Goal: Find specific page/section: Find specific page/section

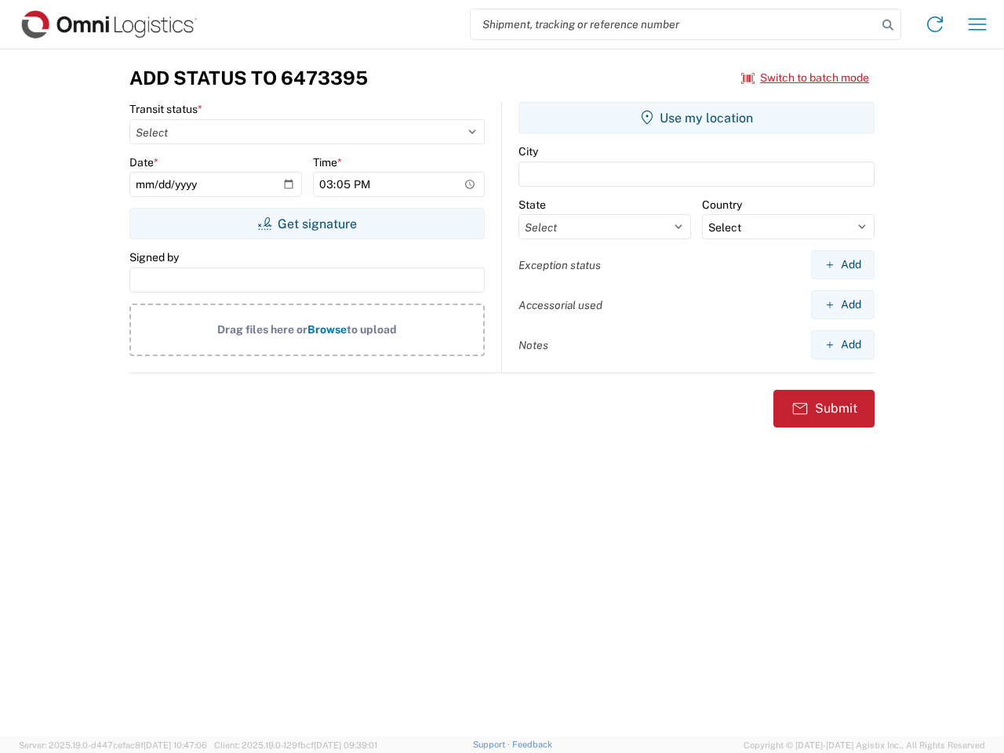
click at [674, 24] on input "search" at bounding box center [674, 24] width 406 height 30
click at [888, 25] on icon at bounding box center [888, 25] width 22 height 22
click at [935, 24] on icon at bounding box center [935, 24] width 25 height 25
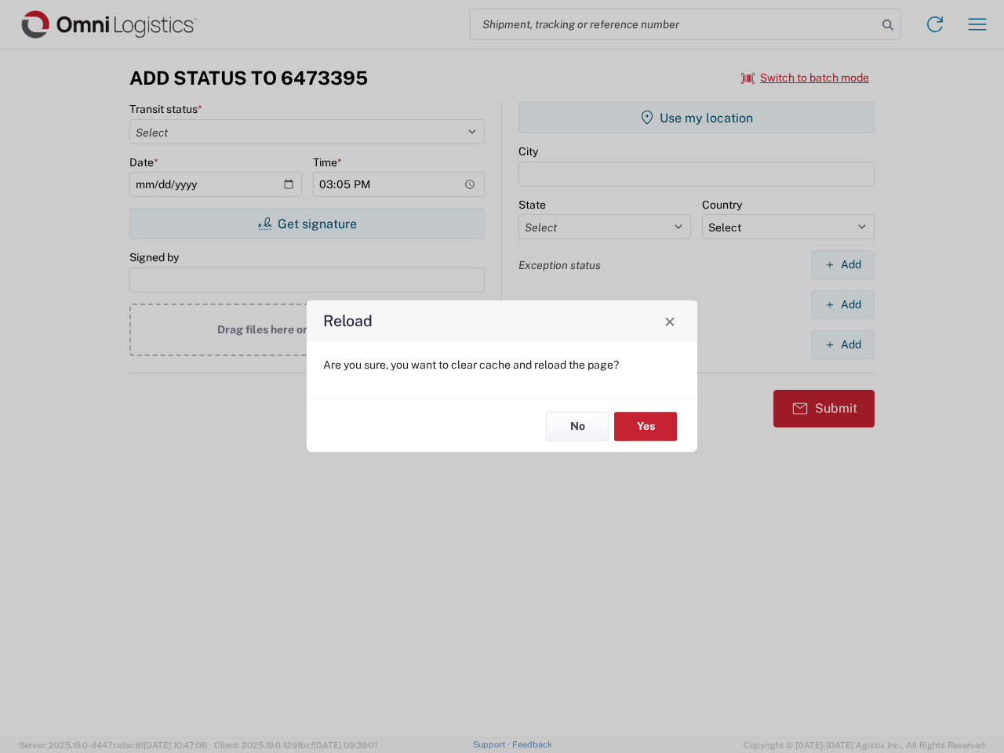
click at [978, 24] on div "Reload Are you sure, you want to clear cache and reload the page? No Yes" at bounding box center [502, 376] width 1004 height 753
click at [806, 78] on div "Reload Are you sure, you want to clear cache and reload the page? No Yes" at bounding box center [502, 376] width 1004 height 753
click at [307, 224] on div "Reload Are you sure, you want to clear cache and reload the page? No Yes" at bounding box center [502, 376] width 1004 height 753
click at [697, 118] on div "Reload Are you sure, you want to clear cache and reload the page? No Yes" at bounding box center [502, 376] width 1004 height 753
click at [843, 264] on div "Reload Are you sure, you want to clear cache and reload the page? No Yes" at bounding box center [502, 376] width 1004 height 753
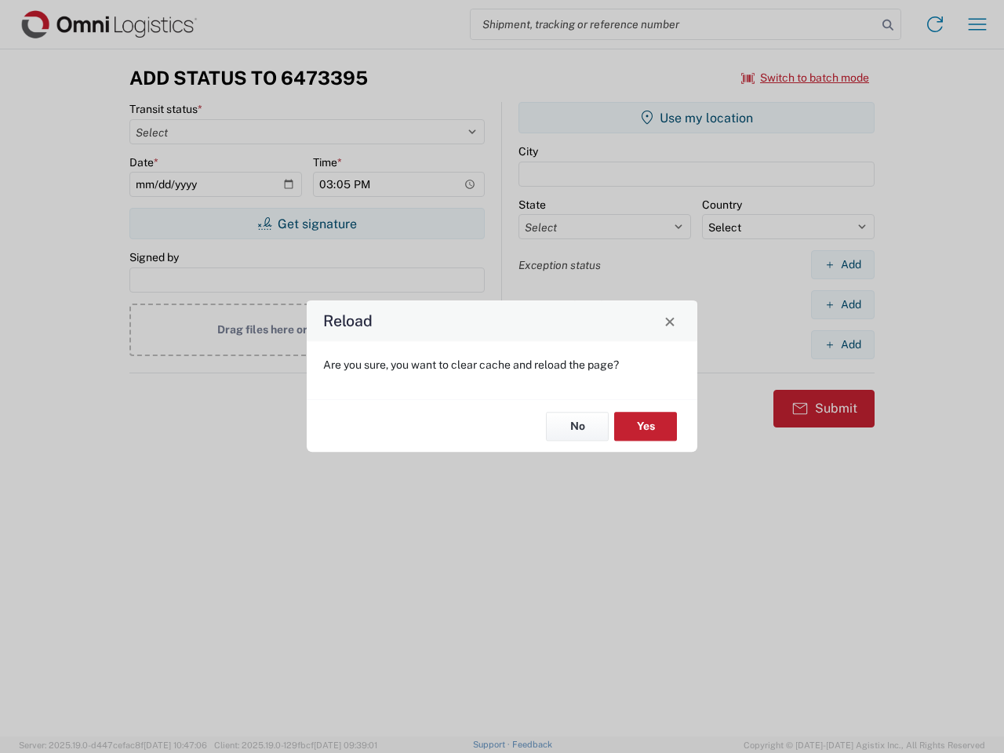
click at [843, 304] on div "Reload Are you sure, you want to clear cache and reload the page? No Yes" at bounding box center [502, 376] width 1004 height 753
click at [843, 344] on div "Reload Are you sure, you want to clear cache and reload the page? No Yes" at bounding box center [502, 376] width 1004 height 753
